Goal: Information Seeking & Learning: Find specific fact

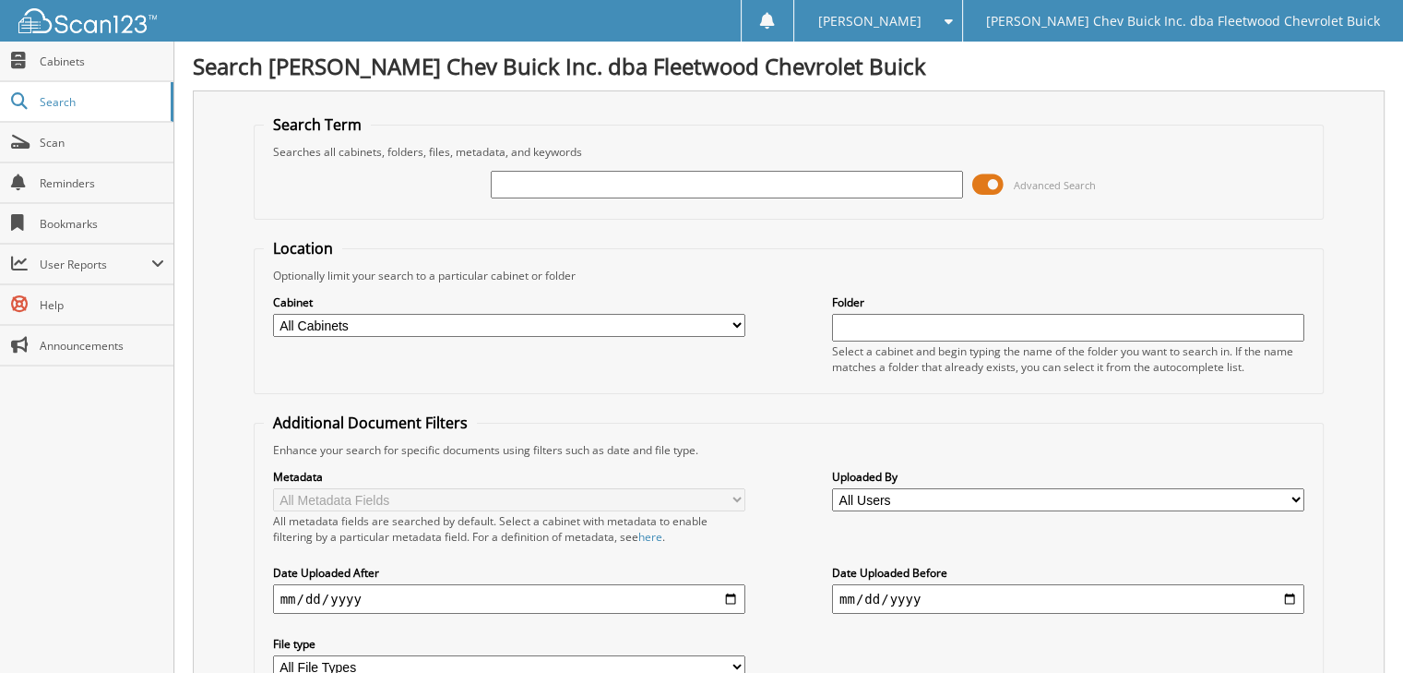
click at [501, 178] on input "text" at bounding box center [727, 185] width 472 height 28
type input "Matt Doyle"
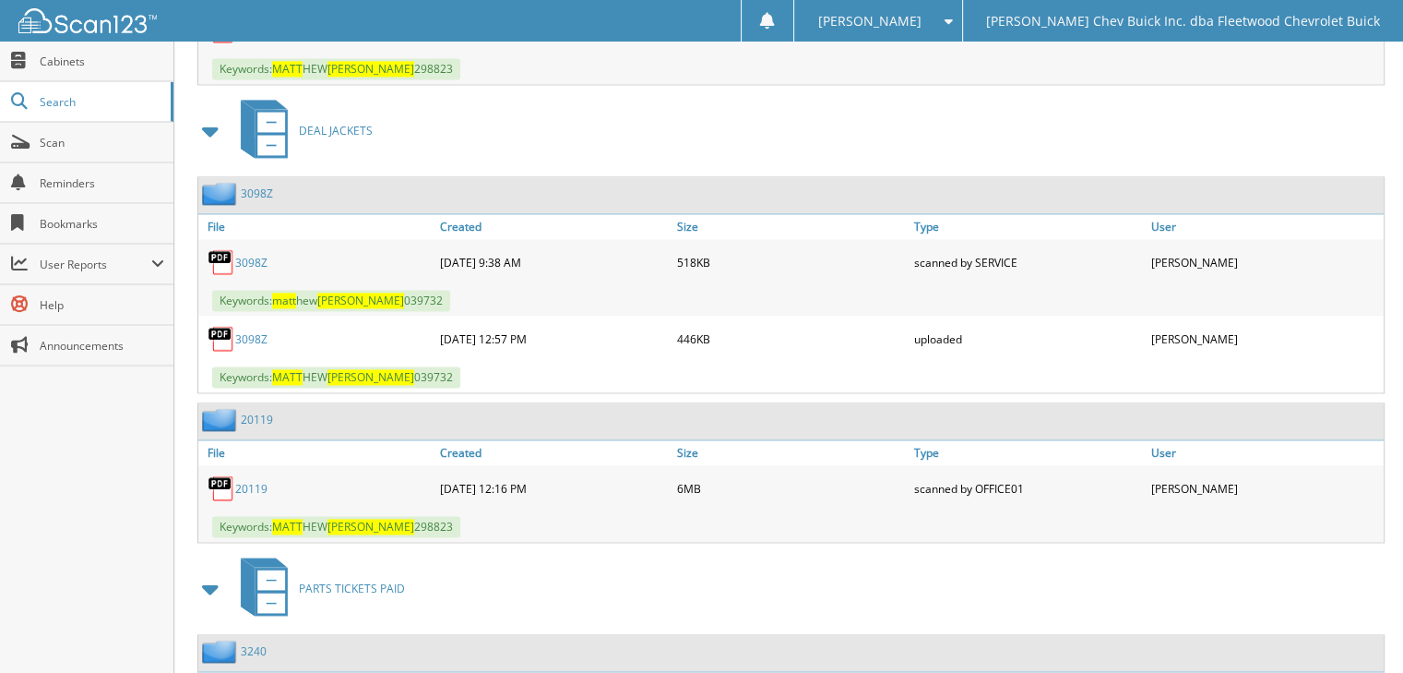
scroll to position [2655, 0]
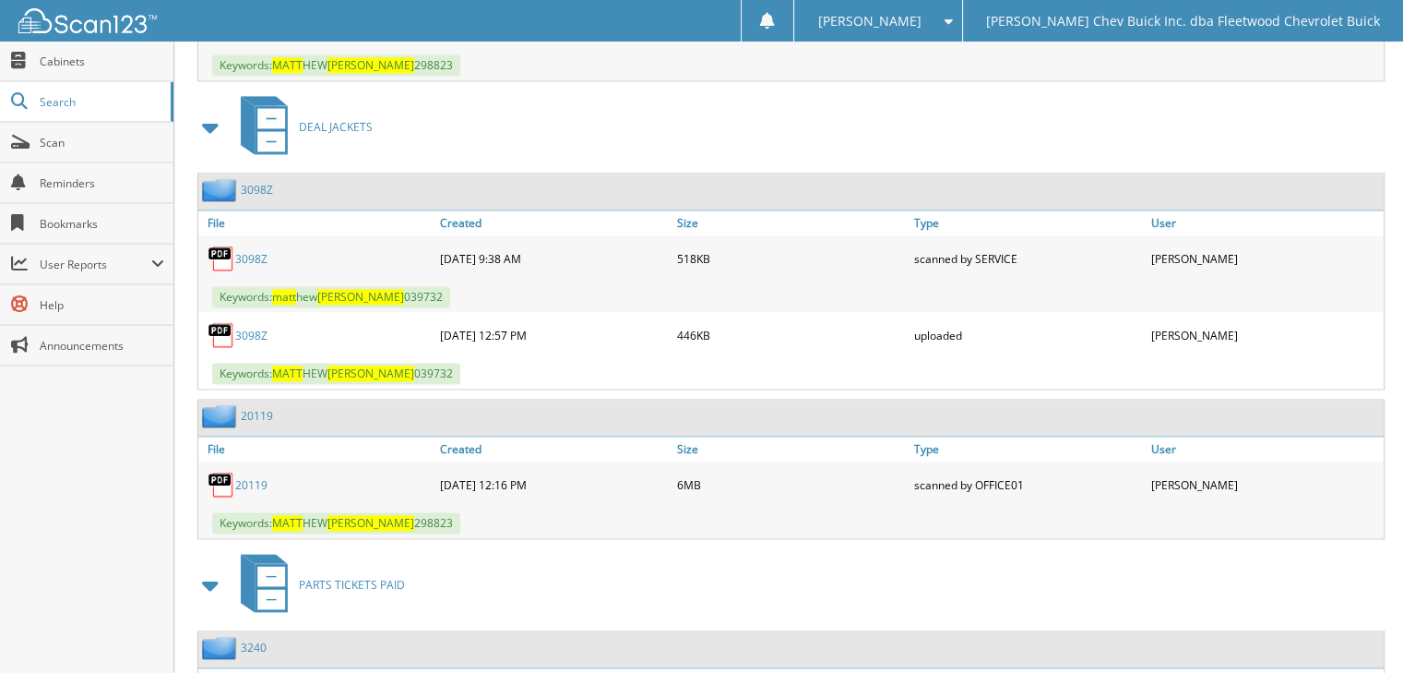
click at [255, 477] on link "20119" at bounding box center [251, 485] width 32 height 16
click at [259, 477] on link "20119" at bounding box center [251, 485] width 32 height 16
click at [251, 477] on link "20119" at bounding box center [251, 485] width 32 height 16
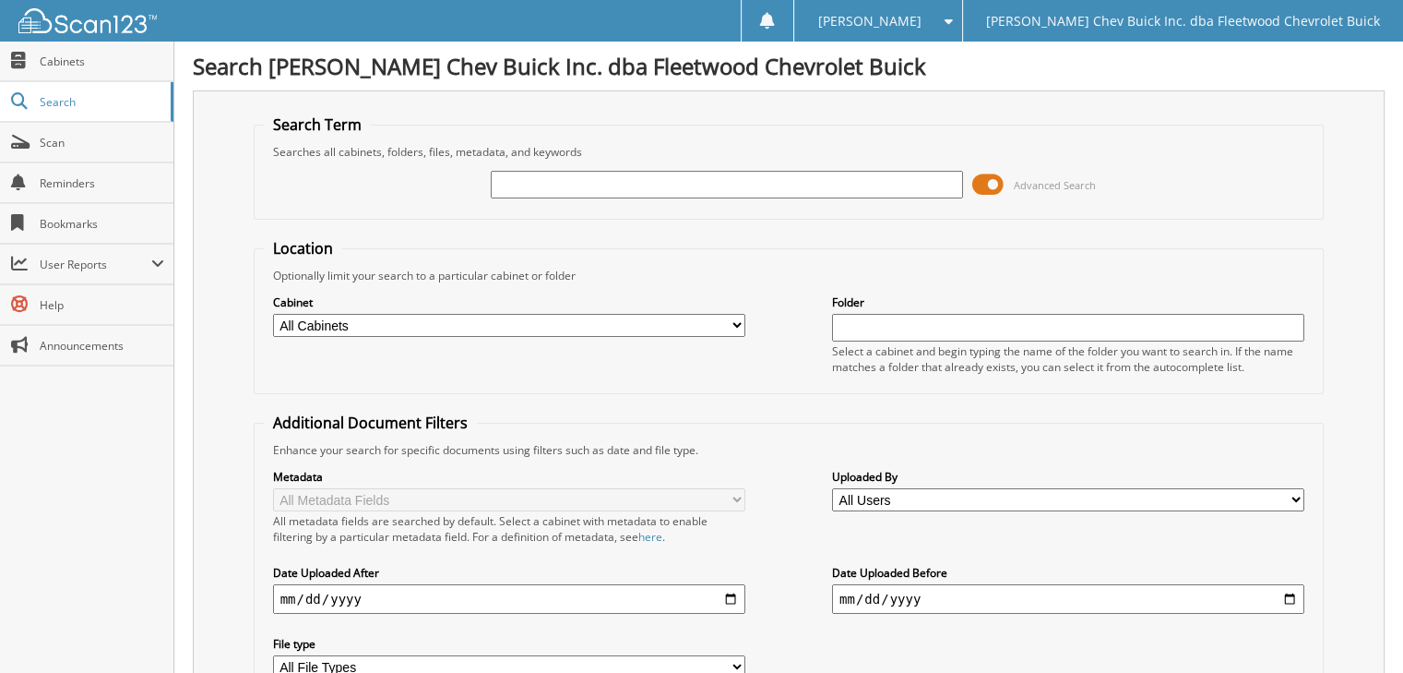
click at [517, 180] on input "text" at bounding box center [727, 185] width 472 height 28
type input "s"
type input "carol nobbe"
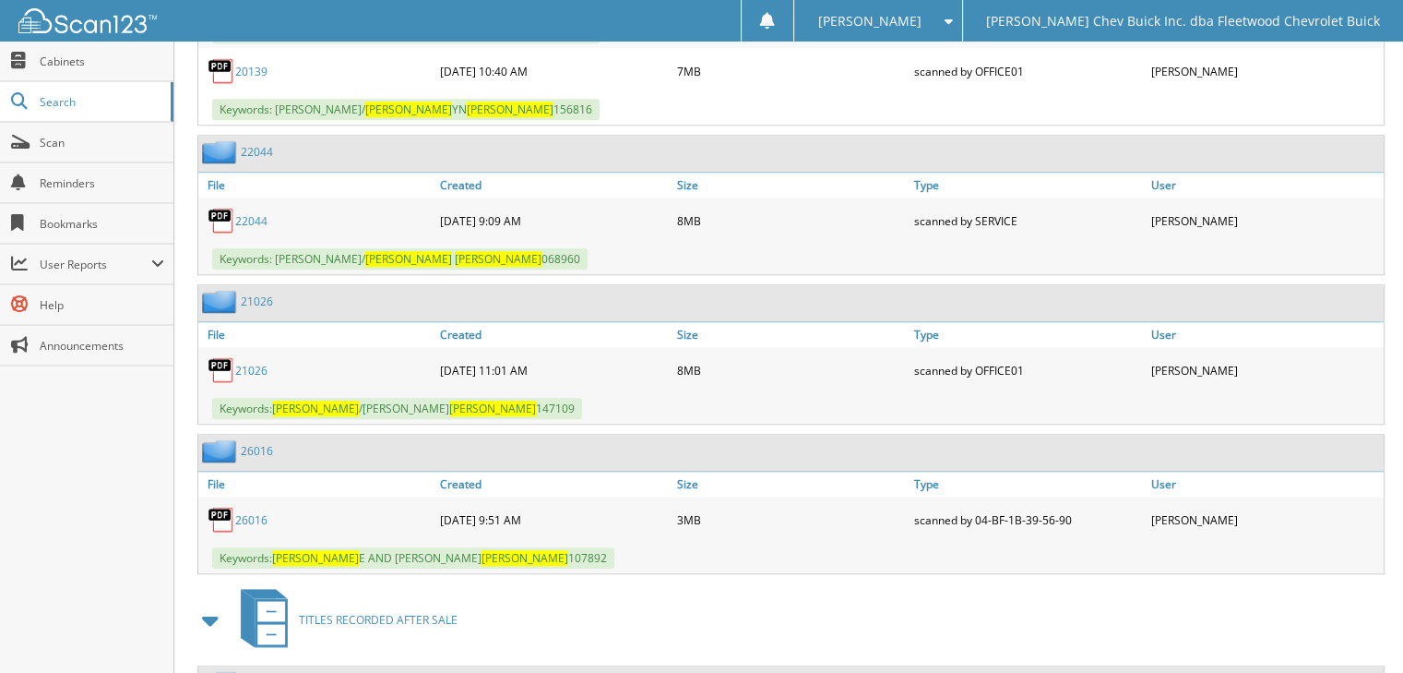
scroll to position [1733, 0]
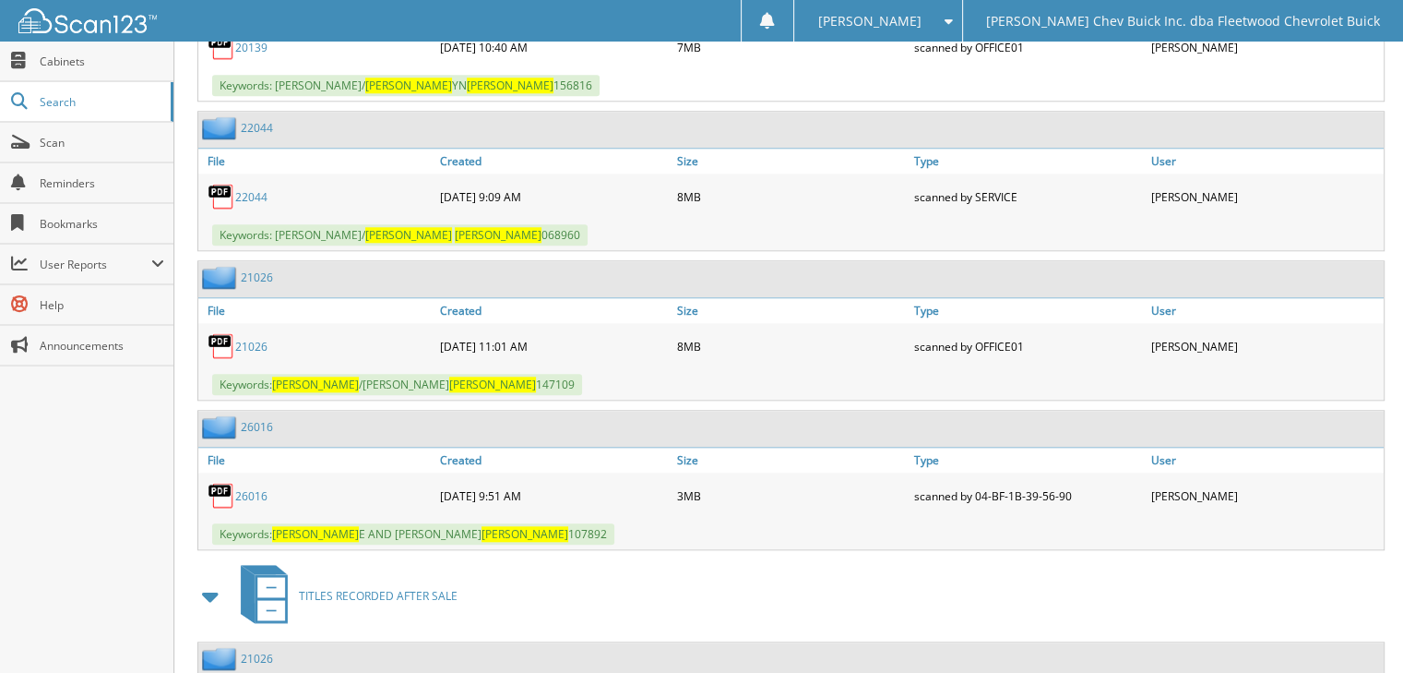
click at [250, 488] on link "26016" at bounding box center [251, 496] width 32 height 16
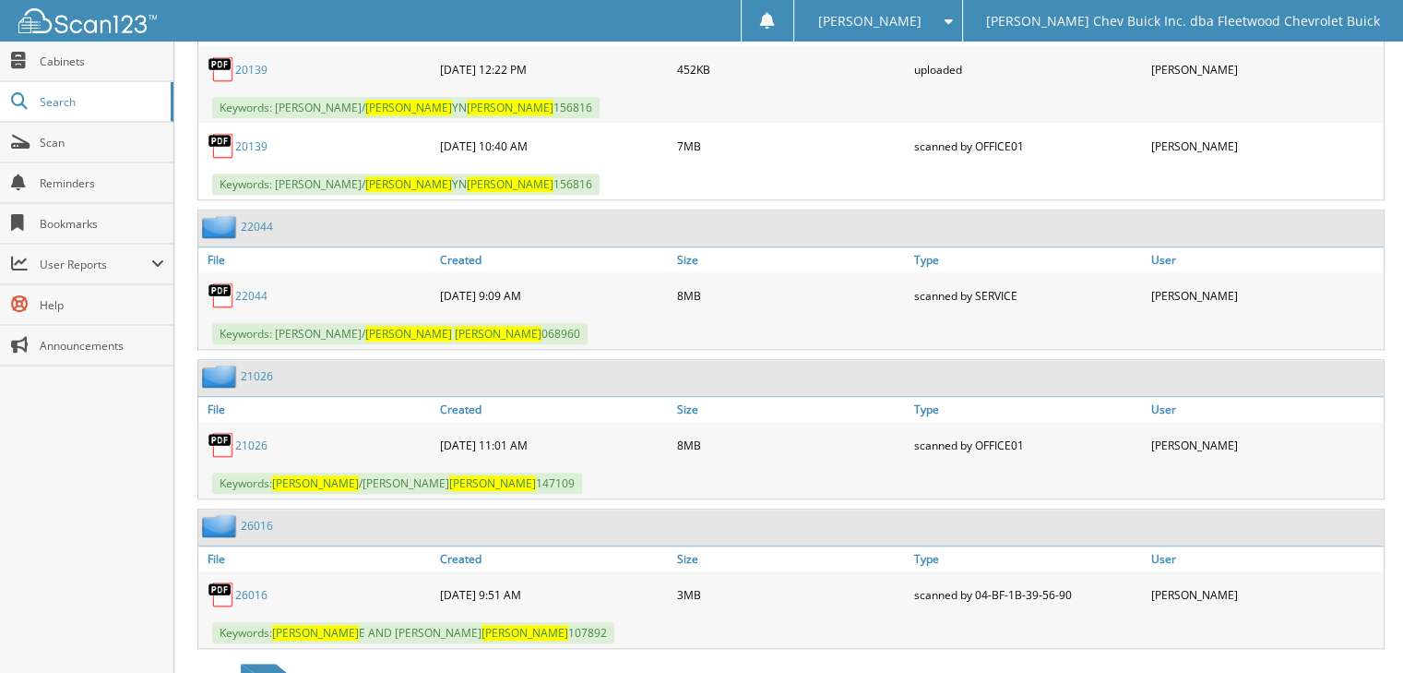
scroll to position [1597, 0]
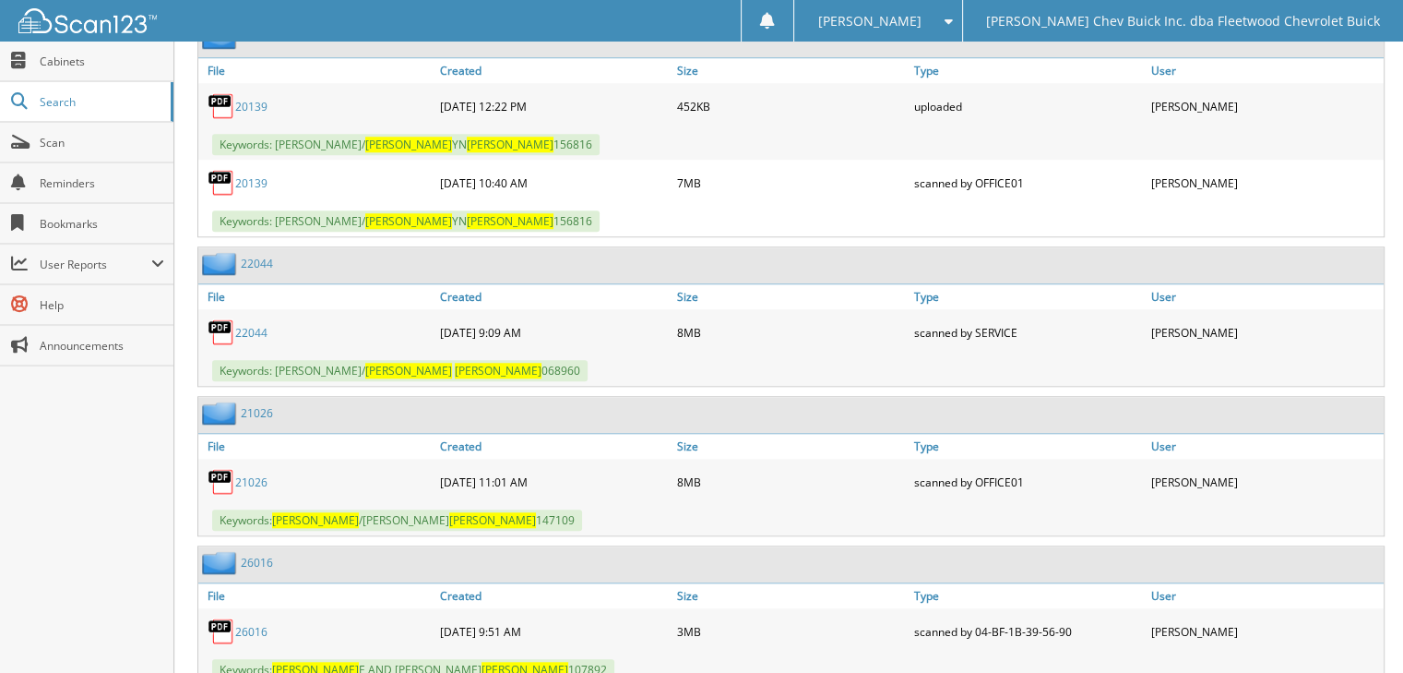
click at [251, 325] on link "22044" at bounding box center [251, 333] width 32 height 16
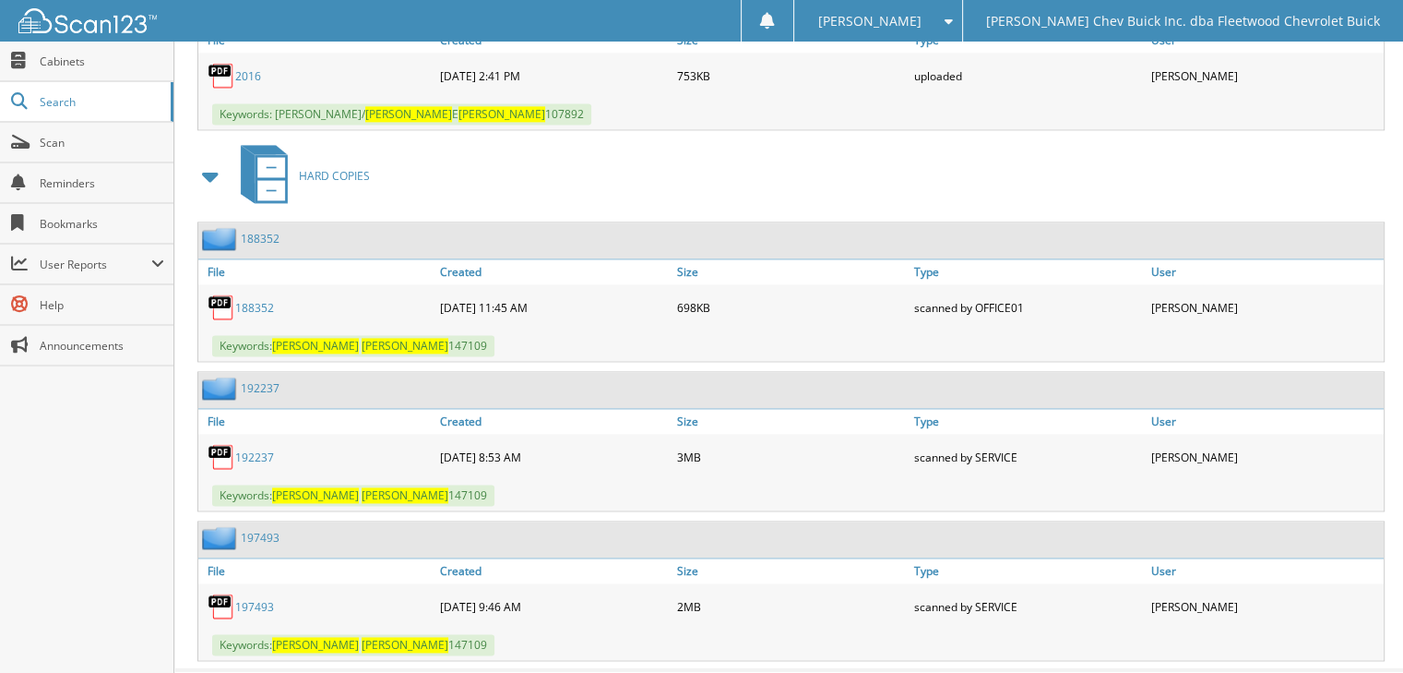
scroll to position [2538, 0]
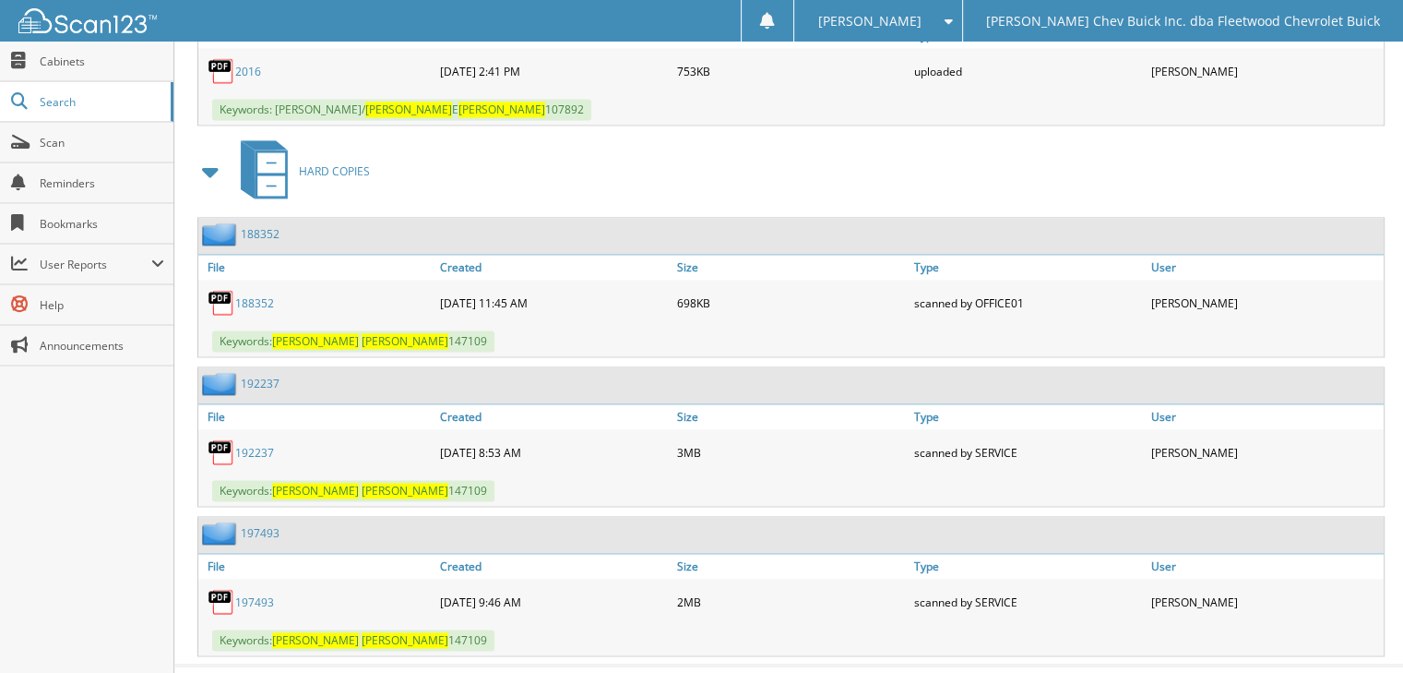
click at [206, 155] on span at bounding box center [211, 171] width 26 height 33
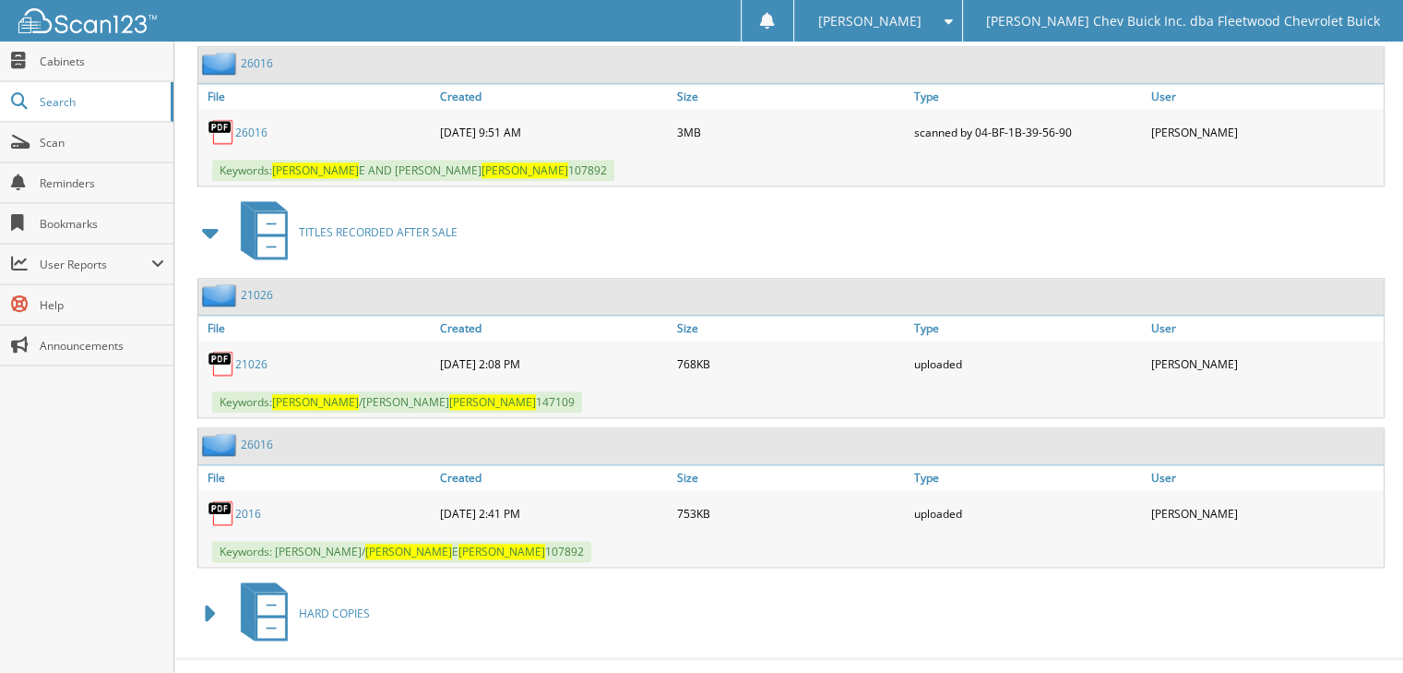
click at [213, 597] on span at bounding box center [211, 613] width 26 height 33
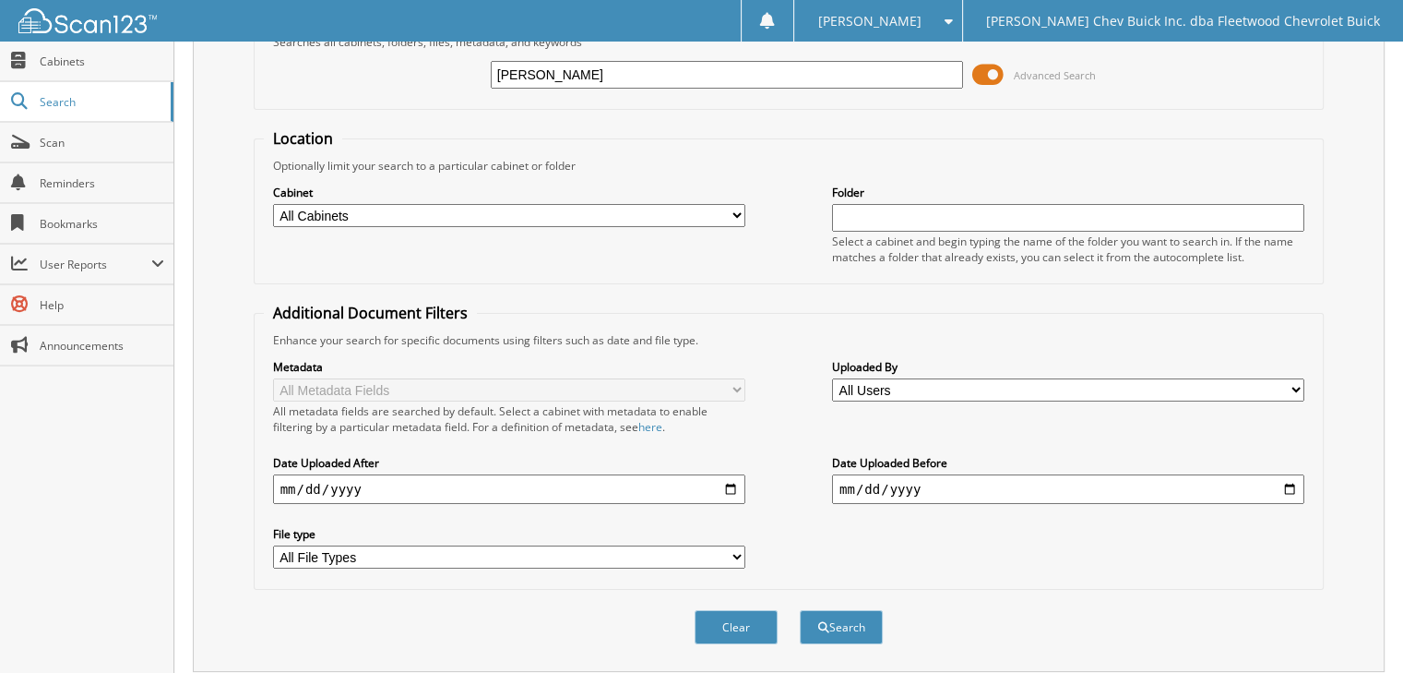
scroll to position [0, 0]
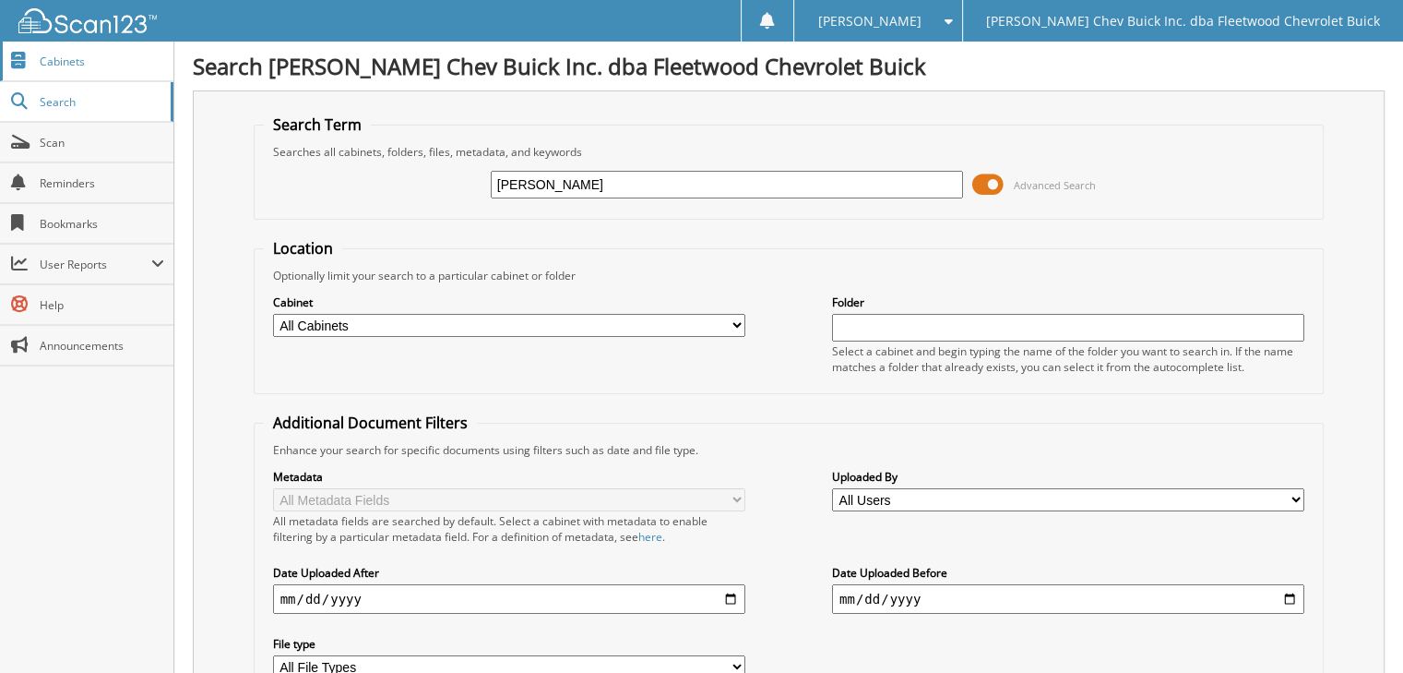
click at [65, 65] on span "Cabinets" at bounding box center [102, 62] width 125 height 16
click at [530, 185] on input "text" at bounding box center [727, 185] width 472 height 28
type input "[PERSON_NAME]"
click at [734, 324] on select "All Cabinets A/P BILL OF LADINGS BIRD DOG REF'S BUYBACKS CENSUS BUREAU CHARGE A…" at bounding box center [509, 325] width 472 height 23
select select "10316"
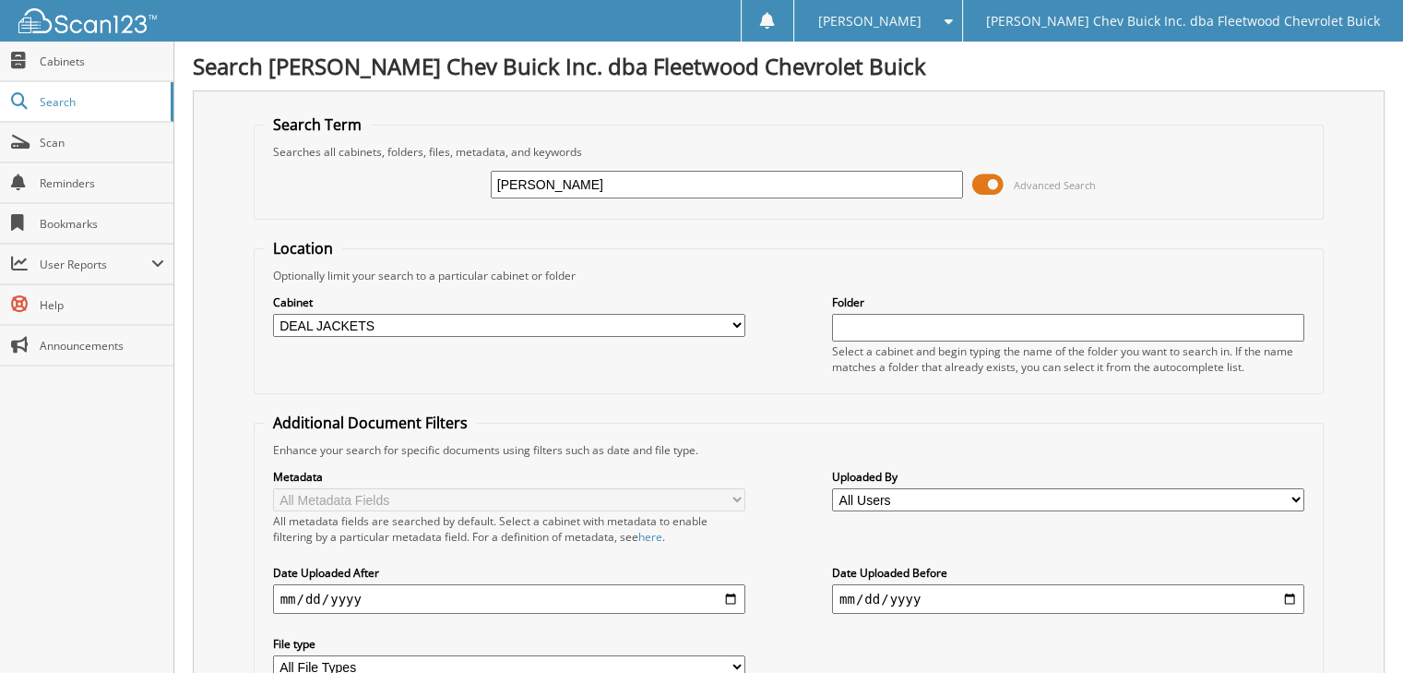
click at [273, 314] on select "All Cabinets A/P BILL OF LADINGS BIRD DOG REF'S BUYBACKS CENSUS BUREAU CHARGE A…" at bounding box center [509, 325] width 472 height 23
click at [1264, 223] on form "Search Term Searches all cabinets, folders, files, metadata, and keywords [PERS…" at bounding box center [789, 444] width 1071 height 660
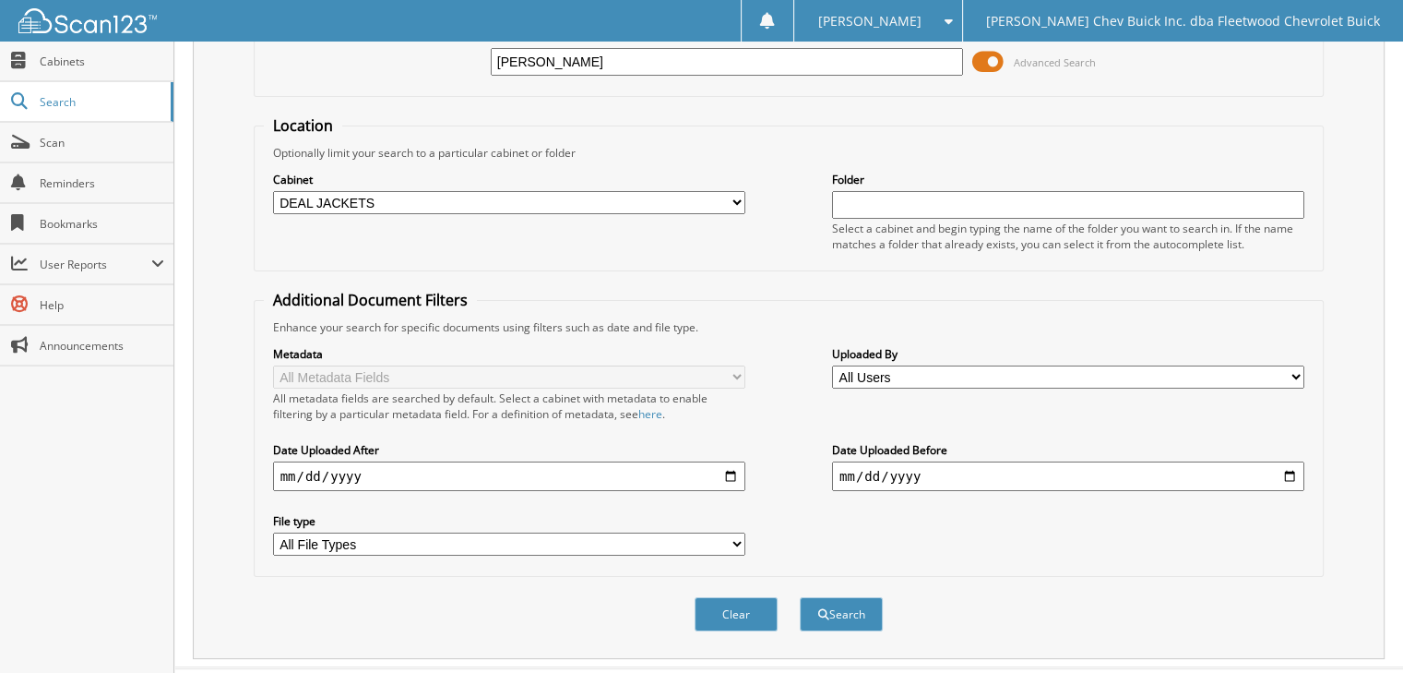
scroll to position [154, 0]
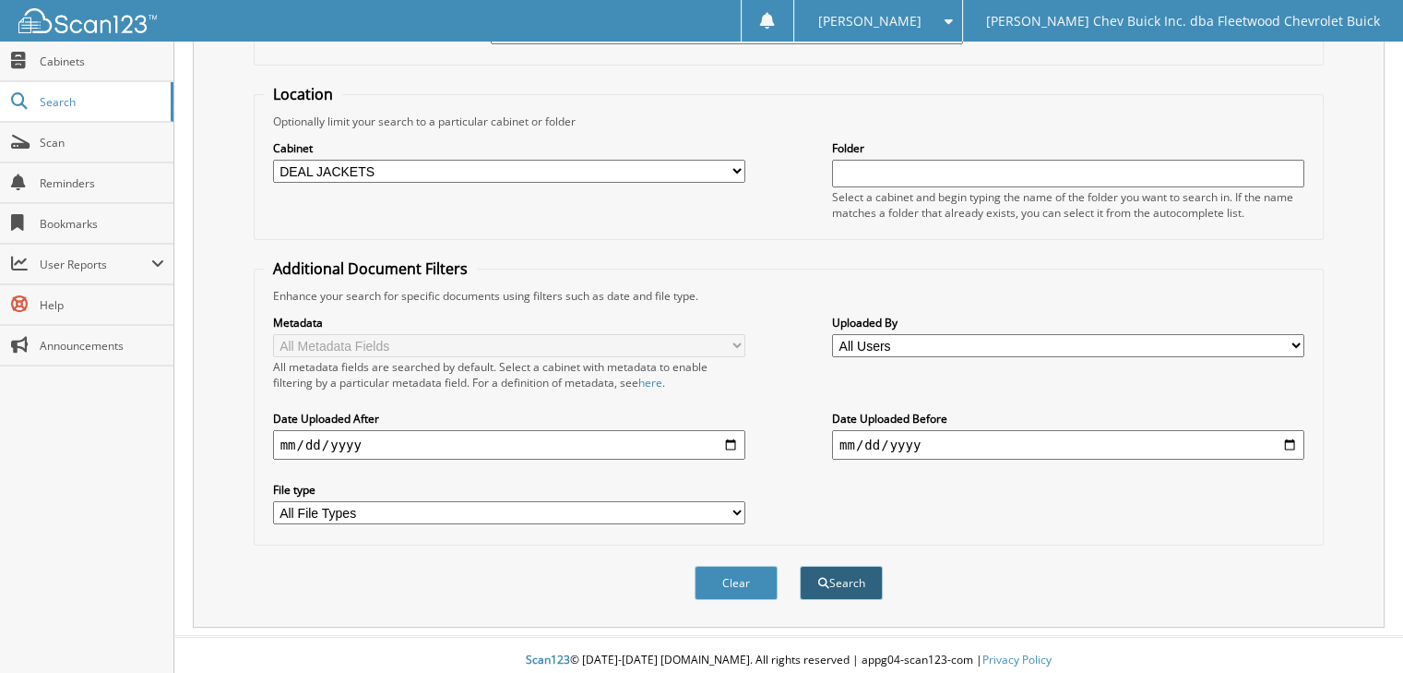
click at [866, 579] on button "Search" at bounding box center [841, 583] width 83 height 34
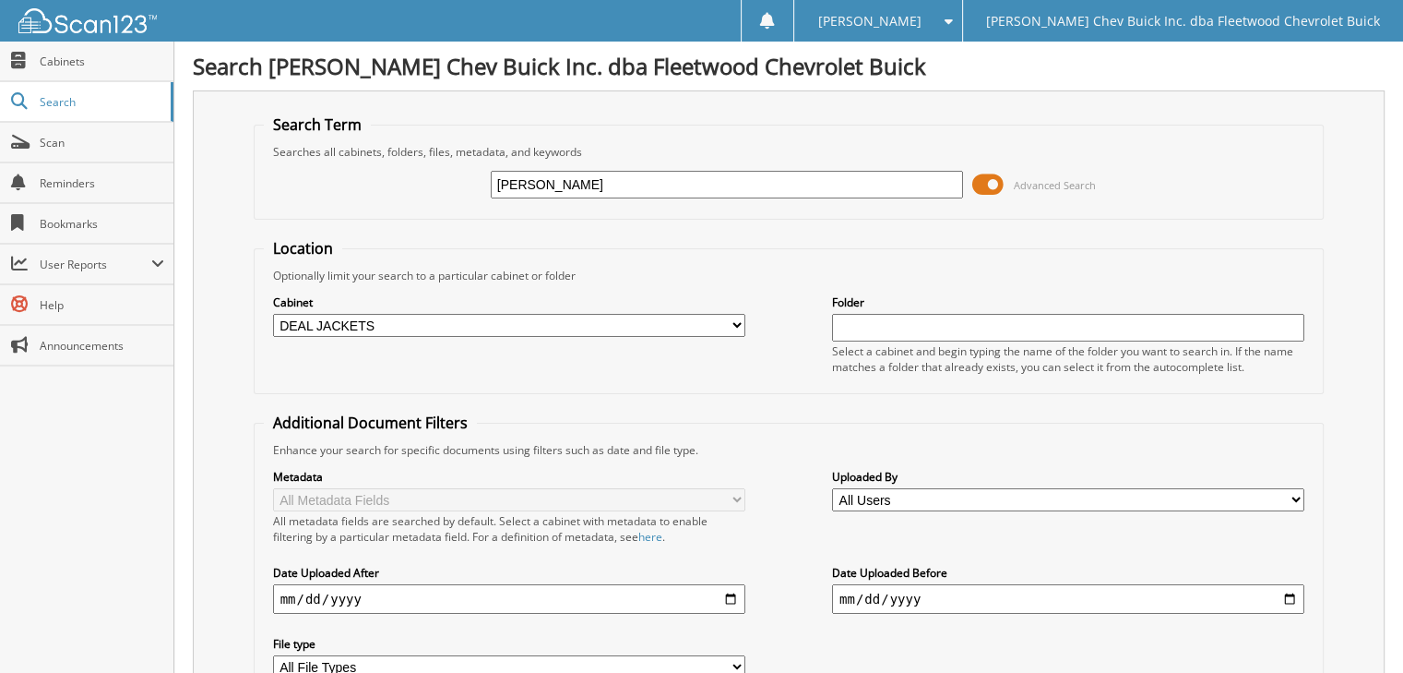
click at [738, 320] on select "All Cabinets A/P BILL OF LADINGS BIRD DOG REF'S BUYBACKS CENSUS BUREAU CHARGE A…" at bounding box center [509, 325] width 472 height 23
drag, startPoint x: 749, startPoint y: 58, endPoint x: 751, endPoint y: 76, distance: 17.6
click at [751, 76] on h1 "Search [PERSON_NAME] Chev Buick Inc. dba Fleetwood Chevrolet Buick" at bounding box center [789, 66] width 1192 height 30
click at [740, 326] on select "All Cabinets A/P BILL OF LADINGS BIRD DOG REF'S BUYBACKS CENSUS BUREAU CHARGE A…" at bounding box center [509, 325] width 472 height 23
click at [273, 314] on select "All Cabinets A/P BILL OF LADINGS BIRD DOG REF'S BUYBACKS CENSUS BUREAU CHARGE A…" at bounding box center [509, 325] width 472 height 23
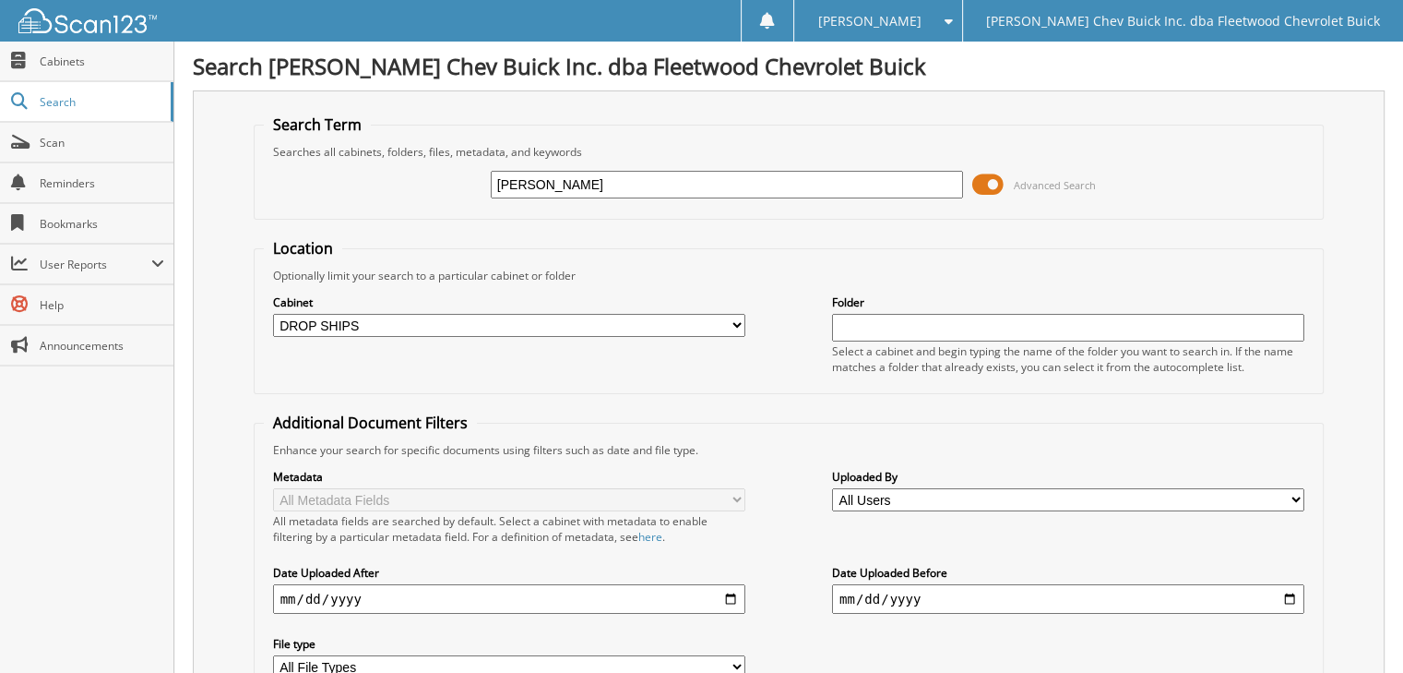
click at [744, 316] on select "All Cabinets A/P BILL OF LADINGS BIRD DOG REF'S BUYBACKS CENSUS BUREAU CHARGE A…" at bounding box center [509, 325] width 472 height 23
select select "9756"
click at [273, 314] on select "All Cabinets A/P BILL OF LADINGS BIRD DOG REF'S BUYBACKS CENSUS BUREAU CHARGE A…" at bounding box center [509, 325] width 472 height 23
click at [791, 380] on div "Cabinet All Cabinets A/P BILL OF LADINGS BIRD DOG REF'S BUYBACKS CENSUS BUREAU" at bounding box center [789, 333] width 1051 height 101
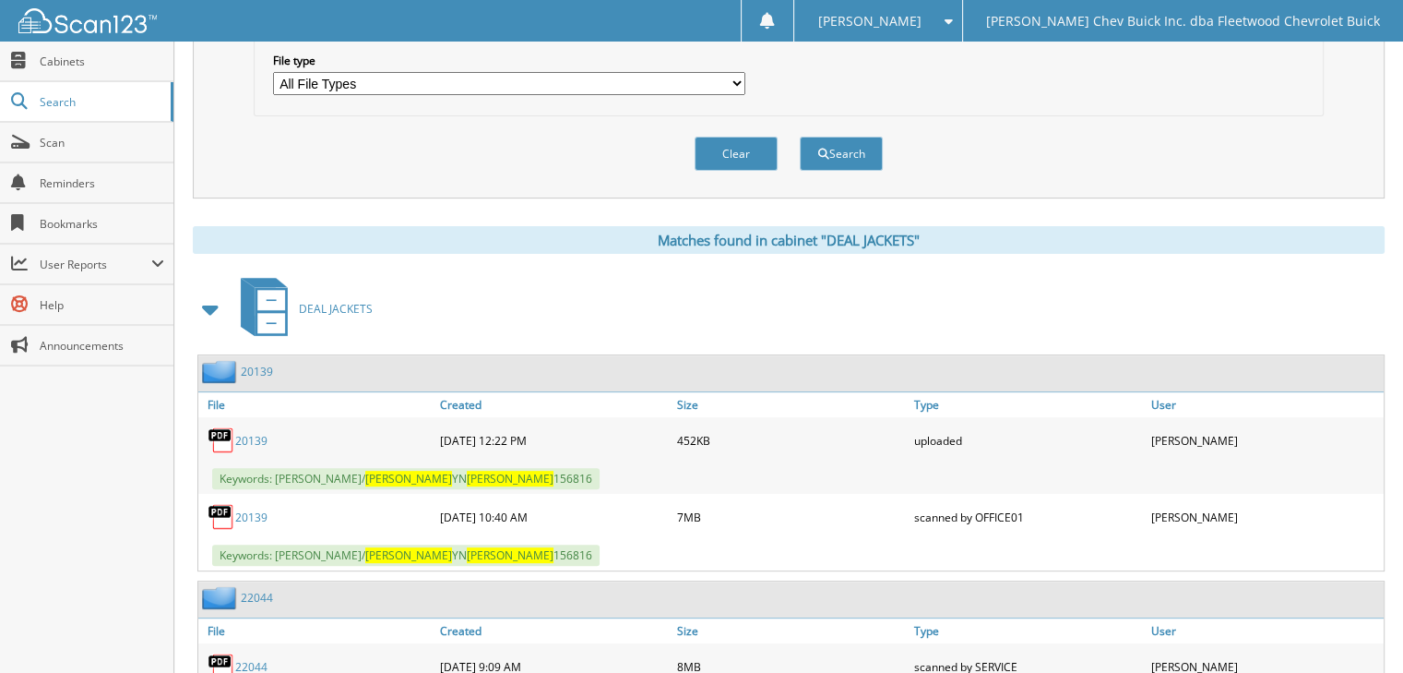
scroll to position [630, 0]
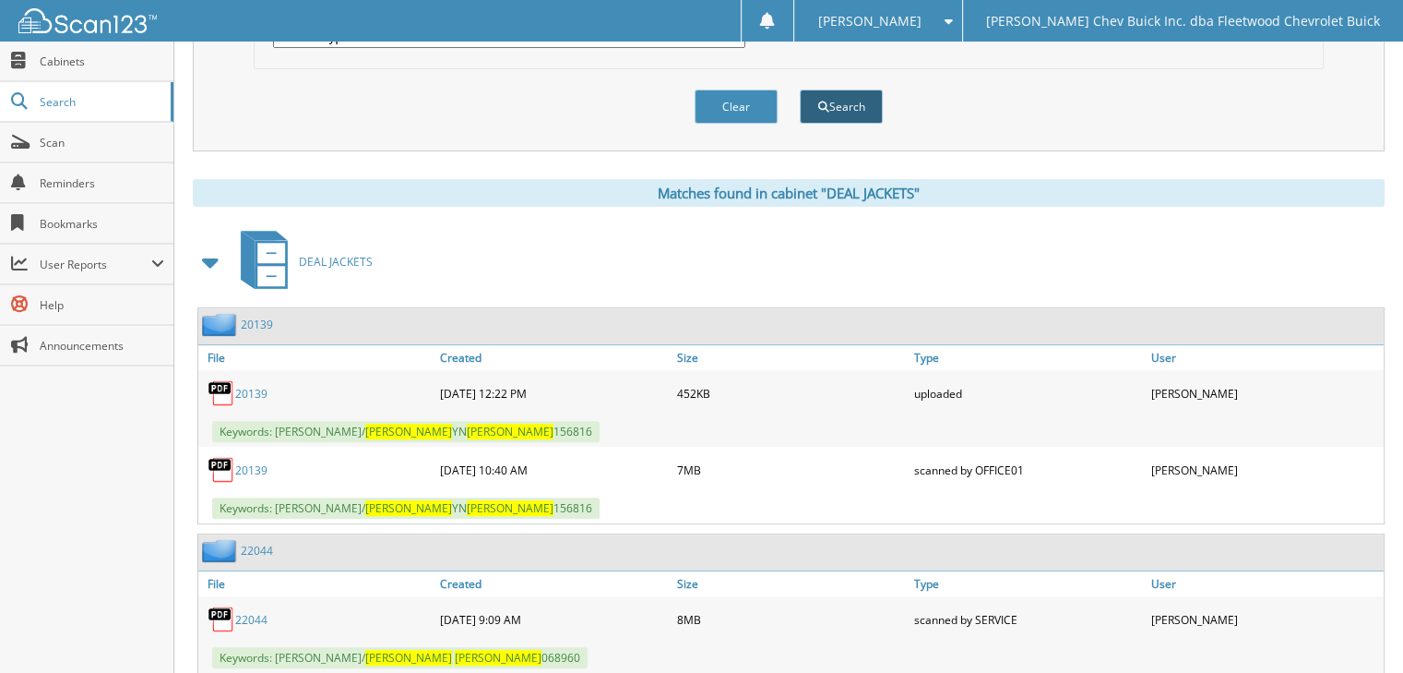
click at [851, 93] on button "Search" at bounding box center [841, 106] width 83 height 34
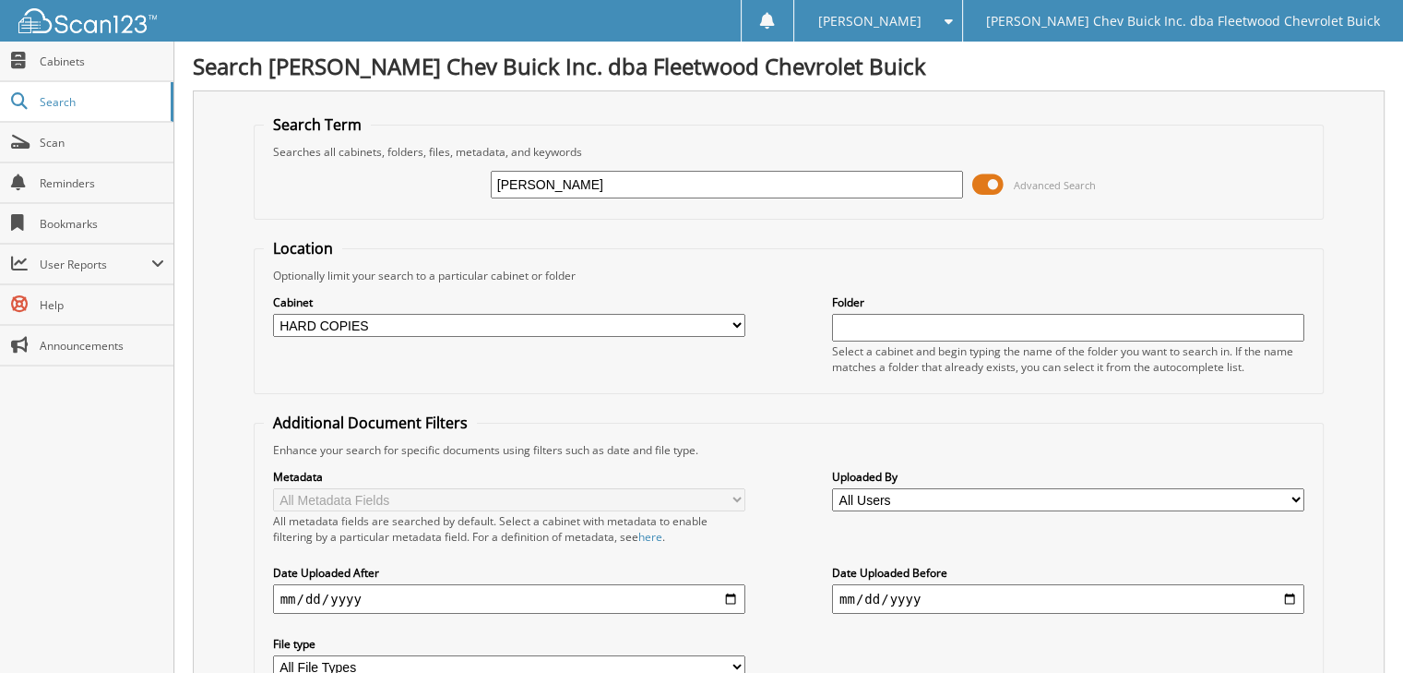
click at [613, 182] on input "[PERSON_NAME]" at bounding box center [727, 185] width 472 height 28
click at [531, 182] on input "[PERSON_NAME]" at bounding box center [727, 185] width 472 height 28
type input "[PERSON_NAME]"
click at [741, 322] on select "All Cabinets A/P BILL OF LADINGS BIRD DOG REF'S BUYBACKS CENSUS BUREAU CHARGE A…" at bounding box center [509, 325] width 472 height 23
click at [739, 319] on select "All Cabinets A/P BILL OF LADINGS BIRD DOG REF'S BUYBACKS CENSUS BUREAU CHARGE A…" at bounding box center [509, 325] width 472 height 23
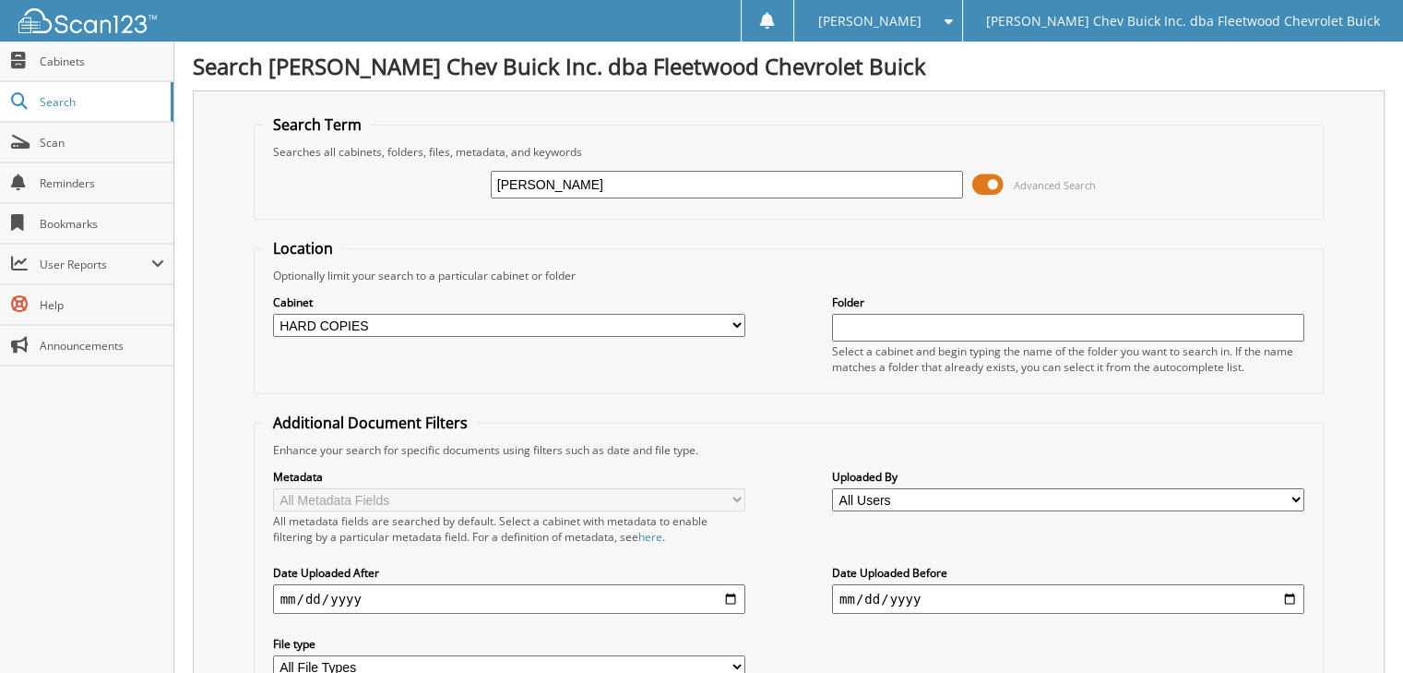
select select "10316"
click at [273, 314] on select "All Cabinets A/P BILL OF LADINGS BIRD DOG REF'S BUYBACKS CENSUS BUREAU CHARGE A…" at bounding box center [509, 325] width 472 height 23
click at [563, 193] on input "[PERSON_NAME]" at bounding box center [727, 185] width 472 height 28
type input "nobbee"
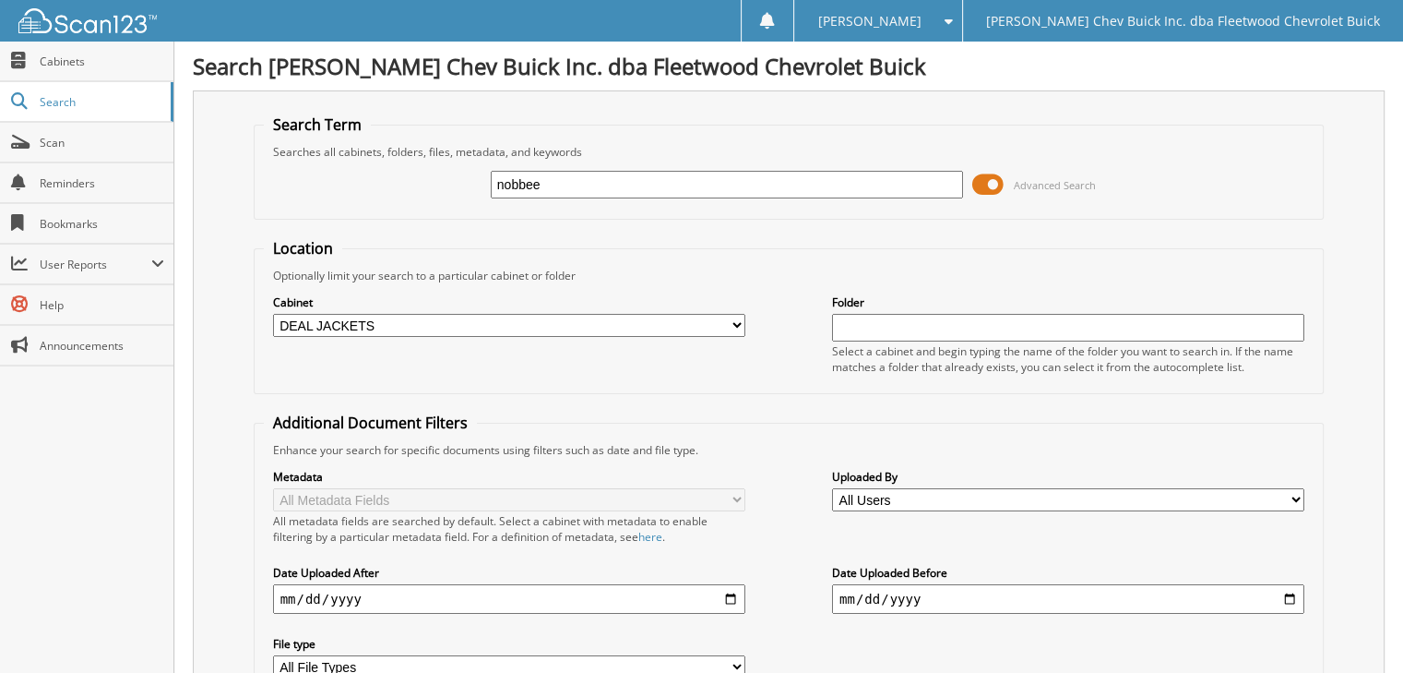
click at [563, 189] on input "nobbee" at bounding box center [727, 185] width 472 height 28
type input "[PERSON_NAME]"
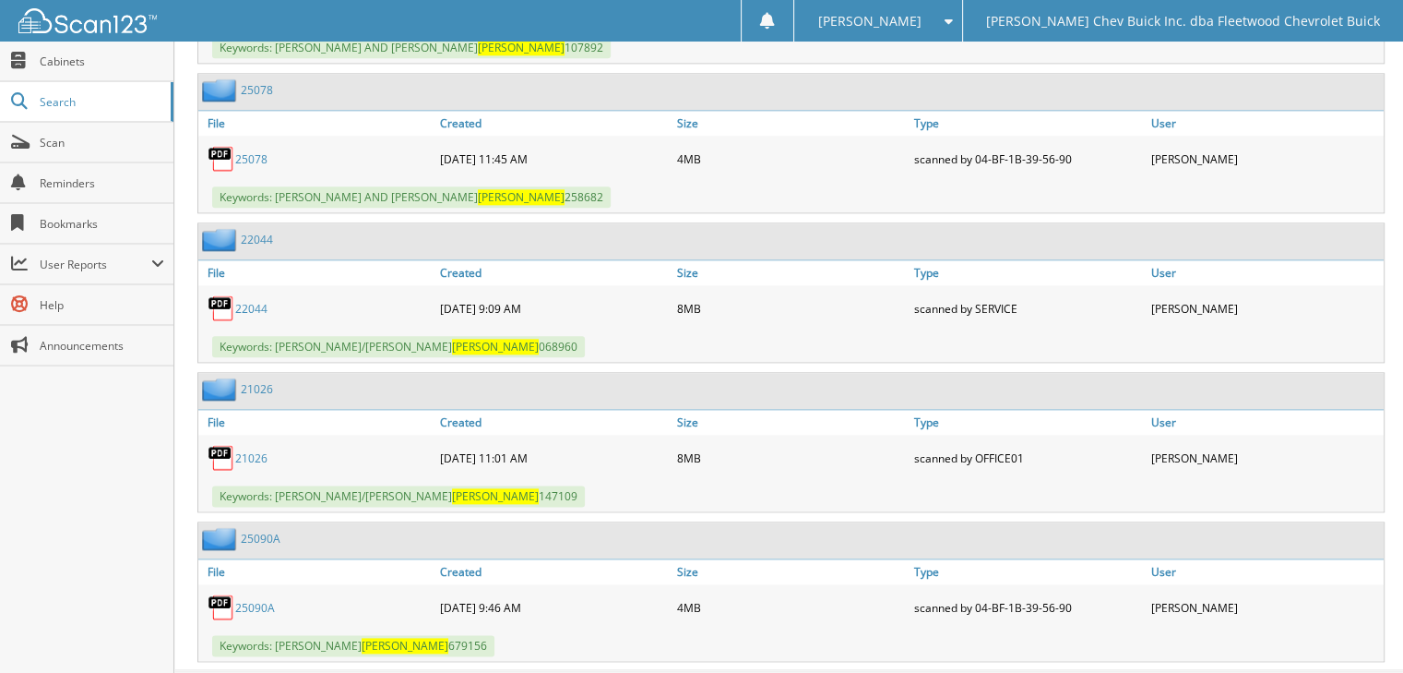
scroll to position [2221, 0]
